Goal: Information Seeking & Learning: Learn about a topic

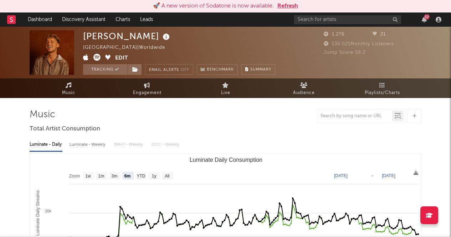
select select "6m"
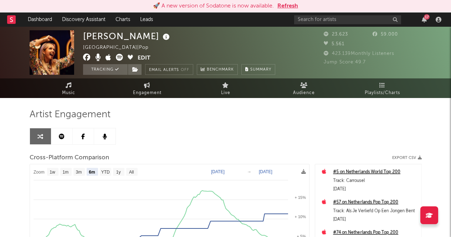
select select "6m"
click at [298, 92] on span "Audience" at bounding box center [304, 93] width 22 height 9
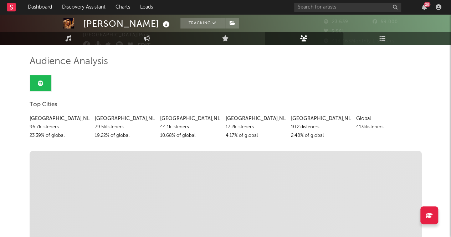
scroll to position [59, 0]
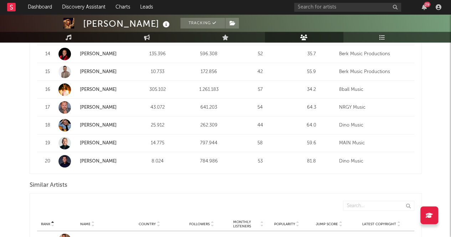
click at [151, 144] on div "14.775" at bounding box center [158, 143] width 48 height 7
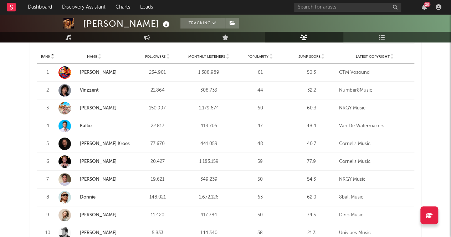
scroll to position [160, 0]
